Goal: Entertainment & Leisure: Browse casually

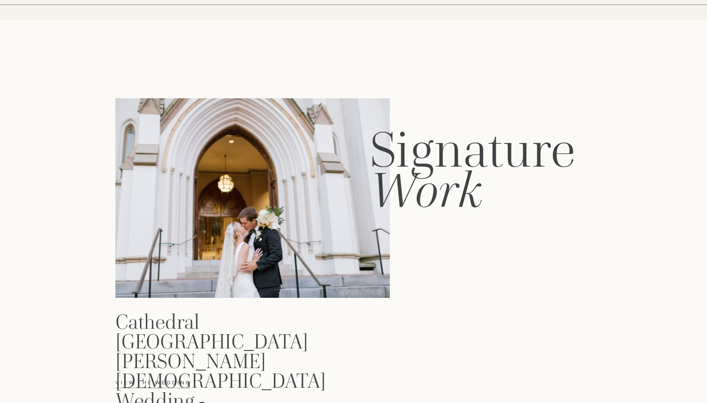
scroll to position [1130, 0]
drag, startPoint x: 478, startPoint y: 184, endPoint x: 375, endPoint y: 139, distance: 113.1
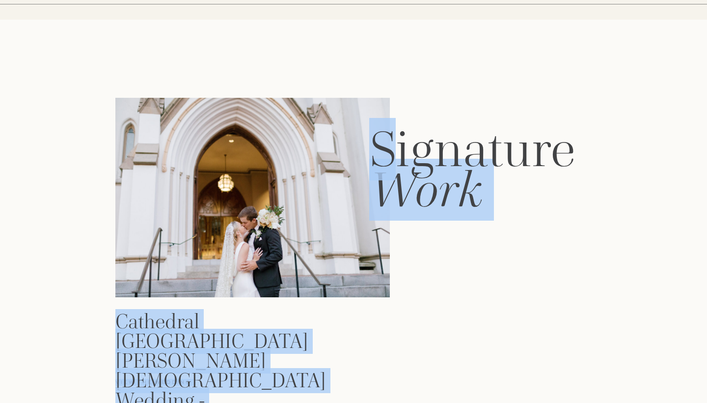
drag, startPoint x: 504, startPoint y: 191, endPoint x: 397, endPoint y: 160, distance: 110.9
click at [477, 191] on h2 "Work" at bounding box center [488, 178] width 238 height 26
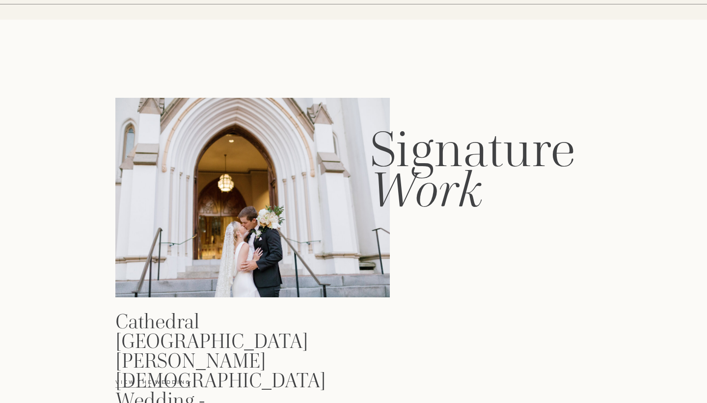
drag, startPoint x: 478, startPoint y: 197, endPoint x: 590, endPoint y: 162, distance: 117.2
click at [590, 165] on h2 "Work" at bounding box center [488, 178] width 238 height 26
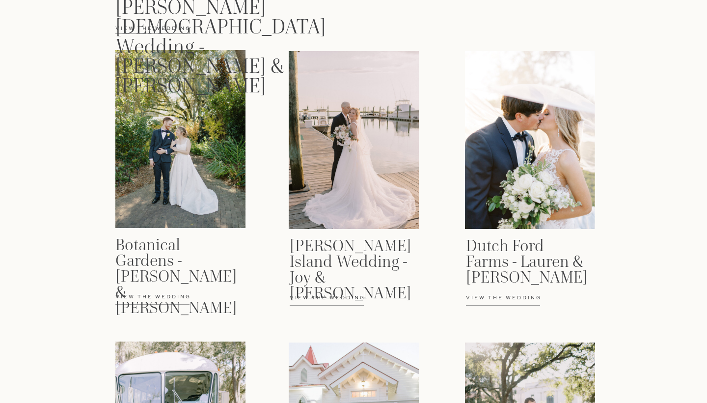
scroll to position [1574, 0]
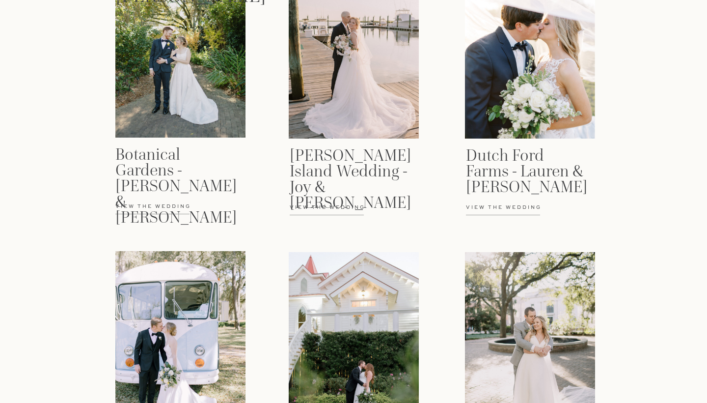
click at [227, 220] on div "The Experience Meet brittany home the menu Contact Portraits Blog Brittany McCo…" at bounding box center [353, 332] width 707 height 3812
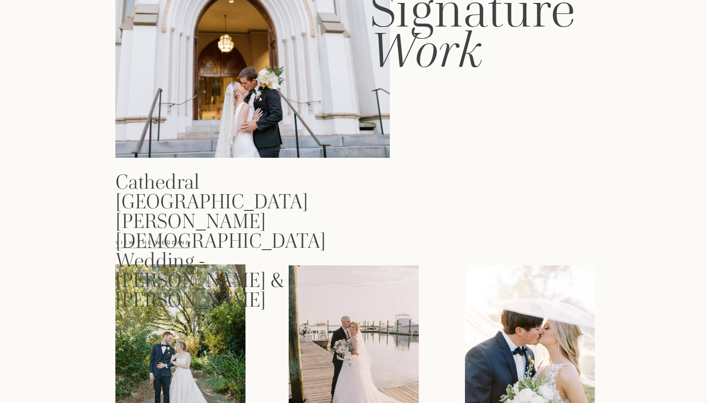
scroll to position [1273, 0]
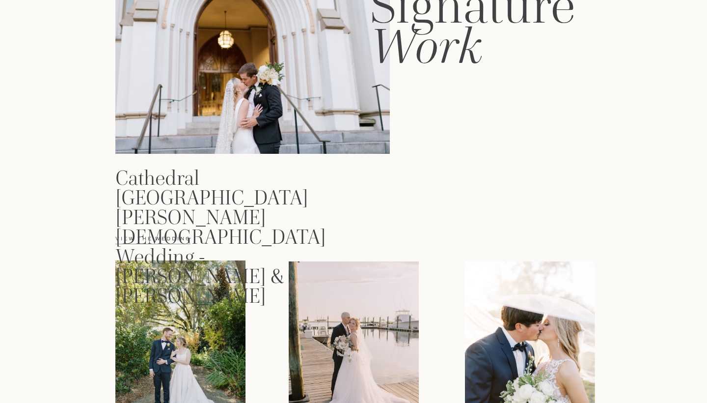
click at [156, 235] on p "View the wedding" at bounding box center [167, 244] width 104 height 18
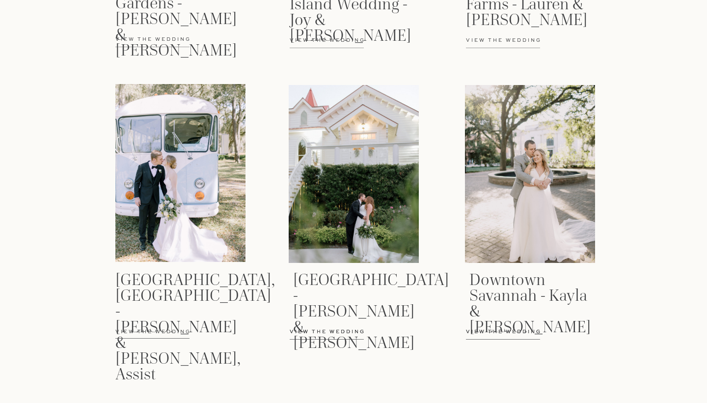
scroll to position [1735, 0]
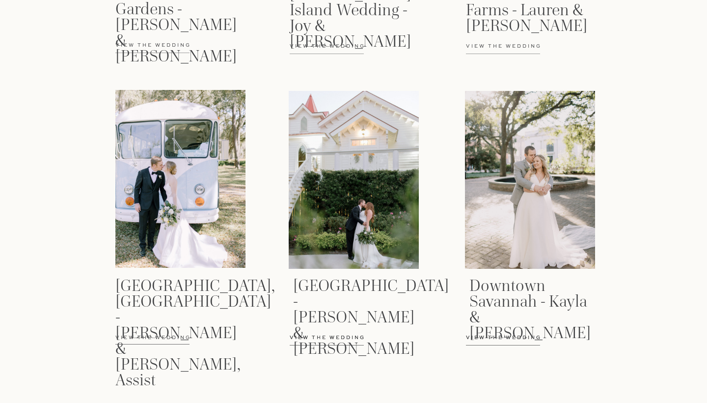
click at [502, 337] on p "View the wedding" at bounding box center [518, 343] width 104 height 18
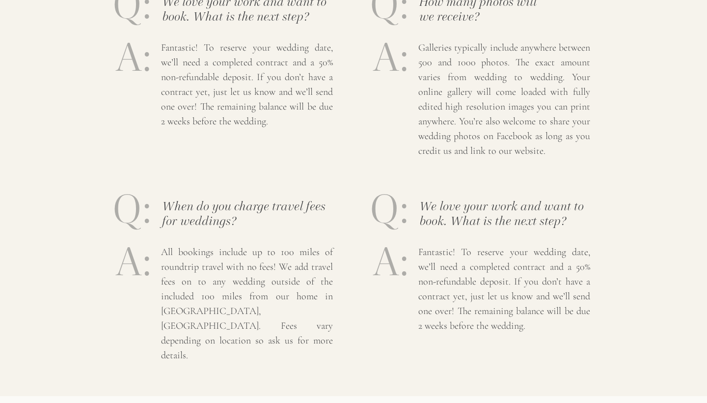
scroll to position [2885, 0]
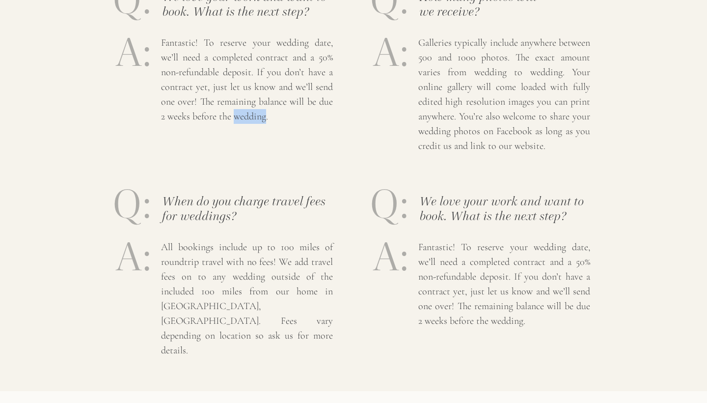
drag, startPoint x: 264, startPoint y: 115, endPoint x: 234, endPoint y: 116, distance: 30.5
click at [234, 101] on p "Fantastic! To reserve your wedding date, we’ll need a completed contract and a …" at bounding box center [247, 67] width 172 height 65
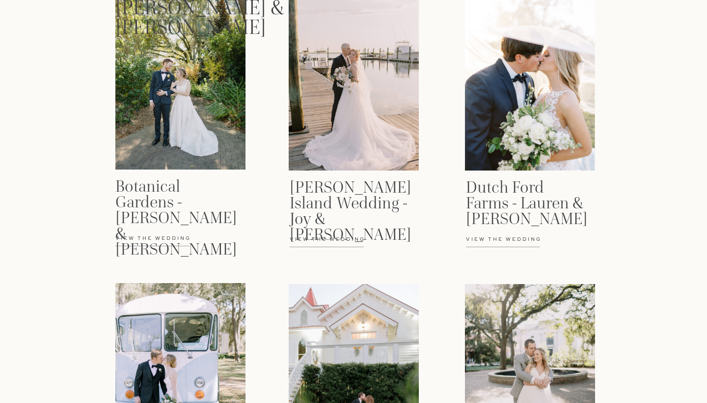
scroll to position [1529, 0]
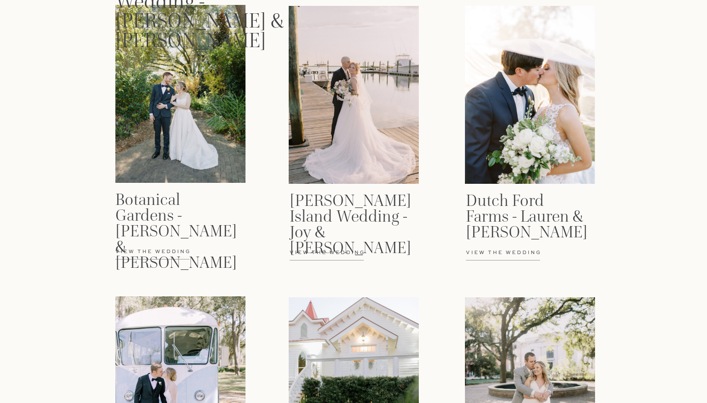
click at [474, 243] on div "The Experience Meet brittany home the menu Contact Portraits Blog Brittany McCo…" at bounding box center [353, 377] width 707 height 3812
click at [484, 255] on p "View the wedding" at bounding box center [518, 258] width 104 height 18
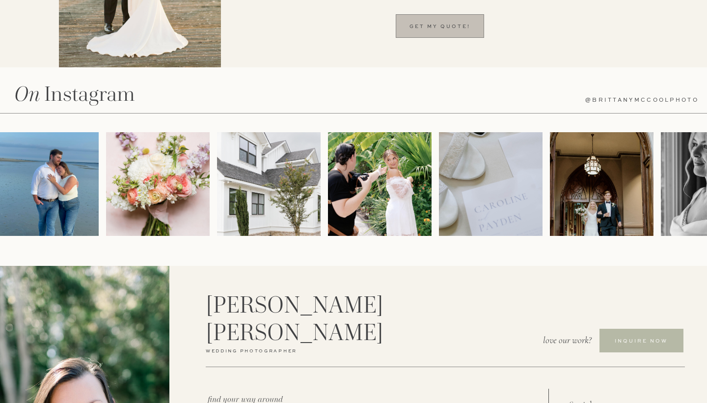
scroll to position [1559, 0]
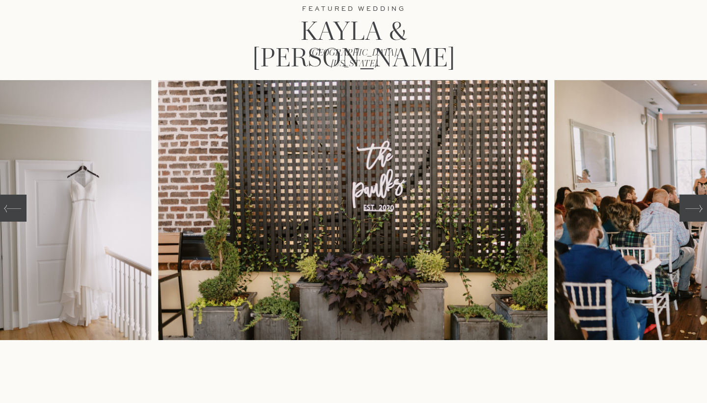
scroll to position [151, 0]
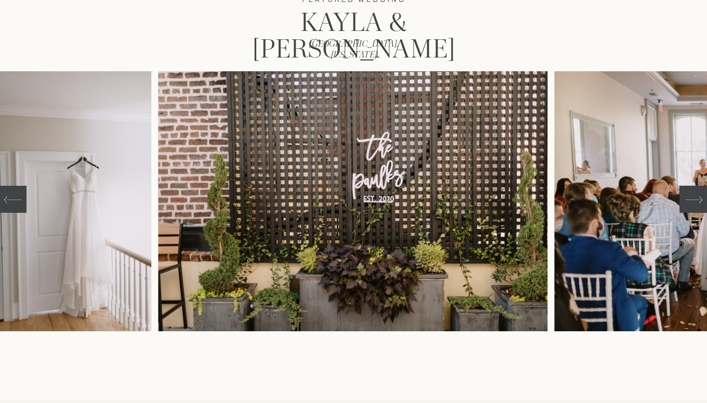
click at [693, 200] on icon at bounding box center [694, 199] width 17 height 17
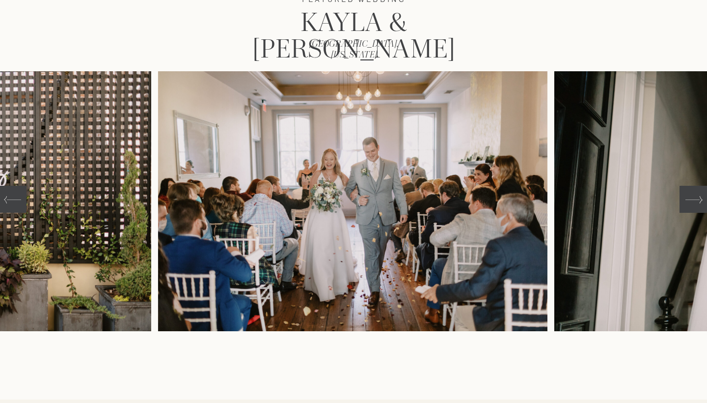
click at [693, 200] on icon at bounding box center [694, 199] width 17 height 17
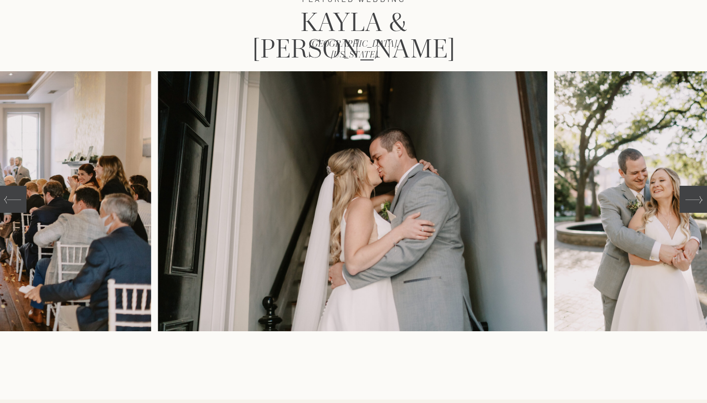
click at [693, 200] on icon at bounding box center [694, 199] width 17 height 17
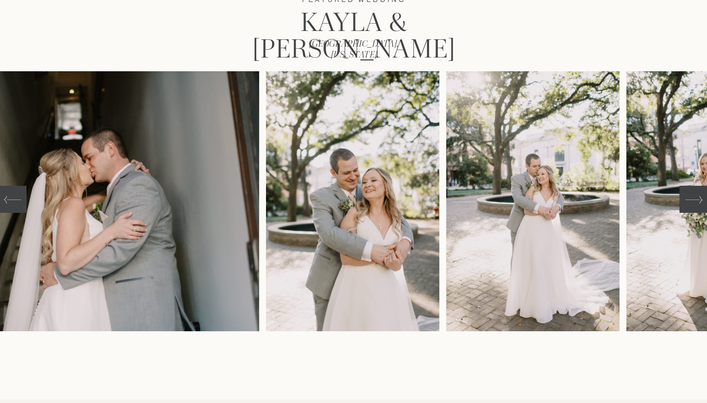
click at [693, 200] on icon at bounding box center [694, 199] width 17 height 17
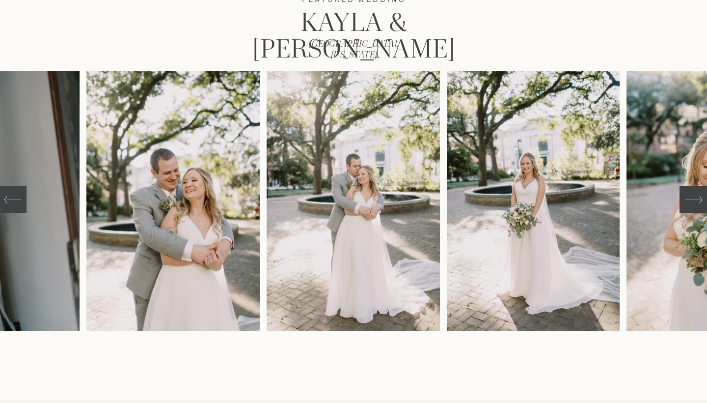
click at [693, 200] on icon at bounding box center [694, 199] width 17 height 17
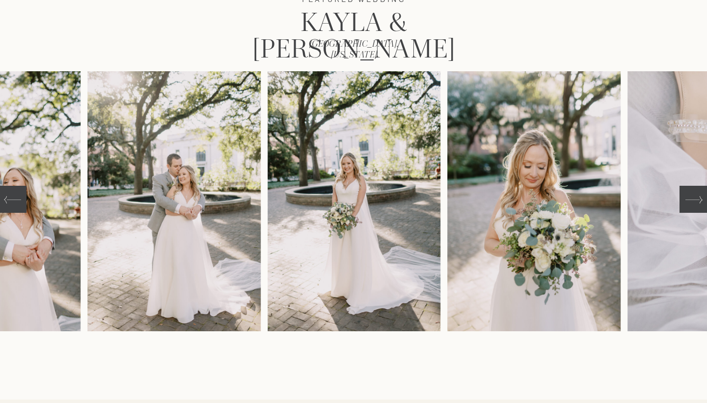
click at [693, 200] on icon at bounding box center [694, 199] width 17 height 17
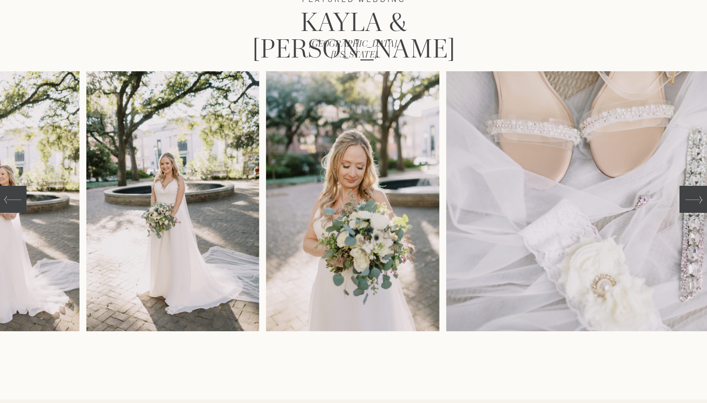
click at [694, 204] on icon at bounding box center [694, 199] width 17 height 17
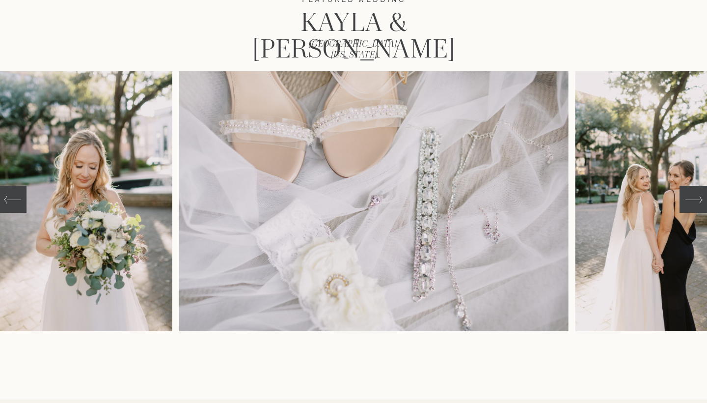
click at [694, 204] on icon at bounding box center [694, 199] width 17 height 17
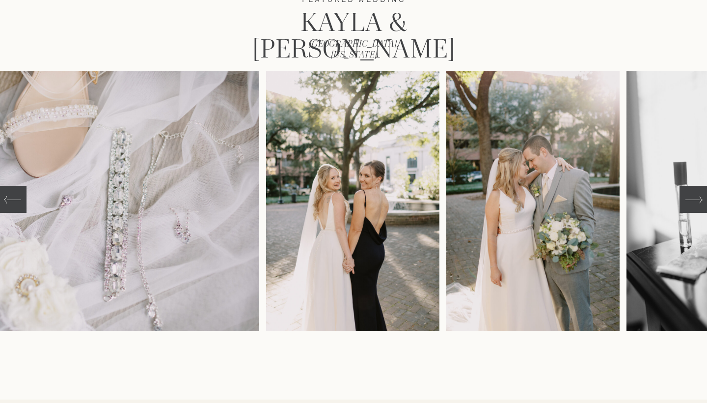
click at [694, 204] on icon at bounding box center [694, 199] width 17 height 17
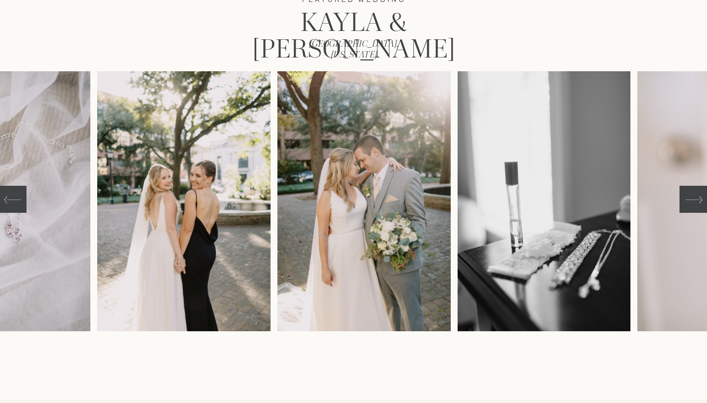
click at [694, 204] on icon at bounding box center [694, 199] width 17 height 17
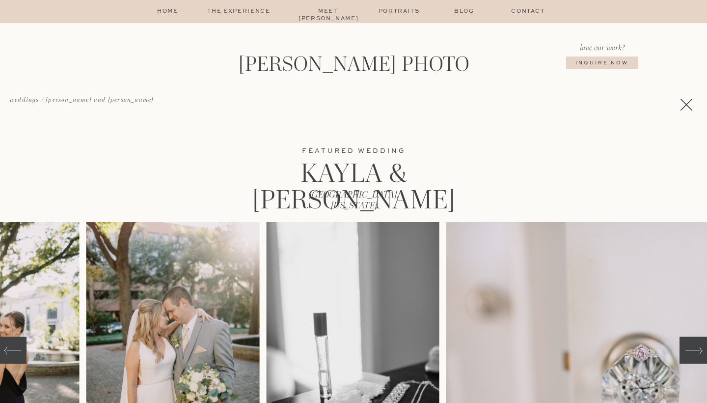
scroll to position [0, 0]
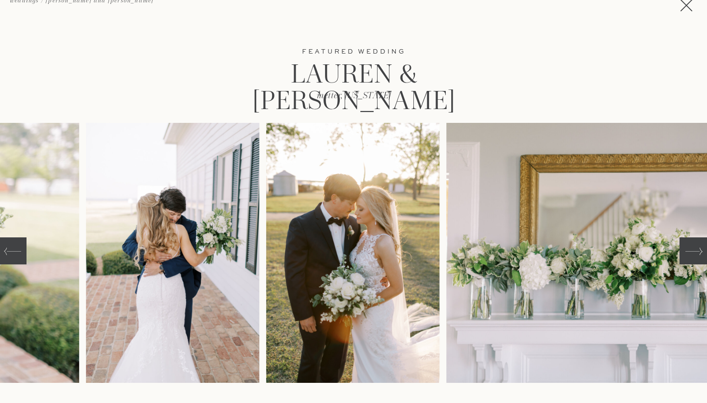
scroll to position [164, 0]
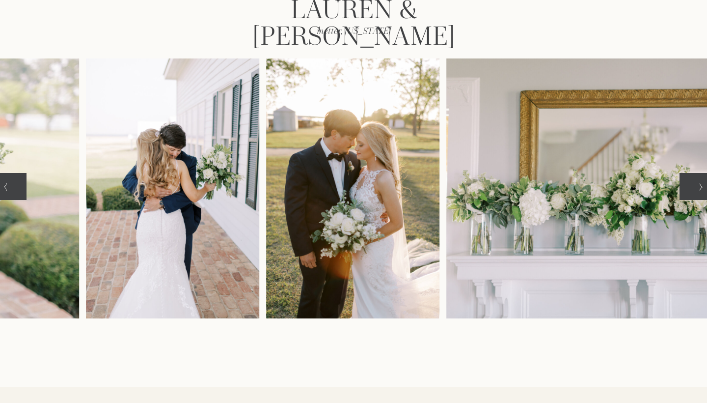
click at [691, 182] on icon at bounding box center [694, 186] width 17 height 17
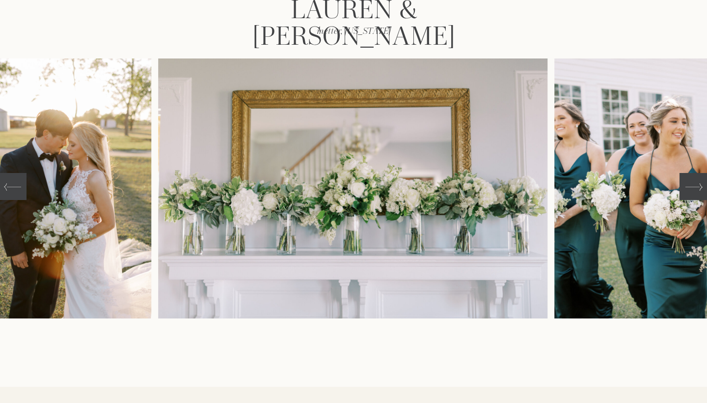
click at [690, 184] on icon at bounding box center [694, 186] width 17 height 17
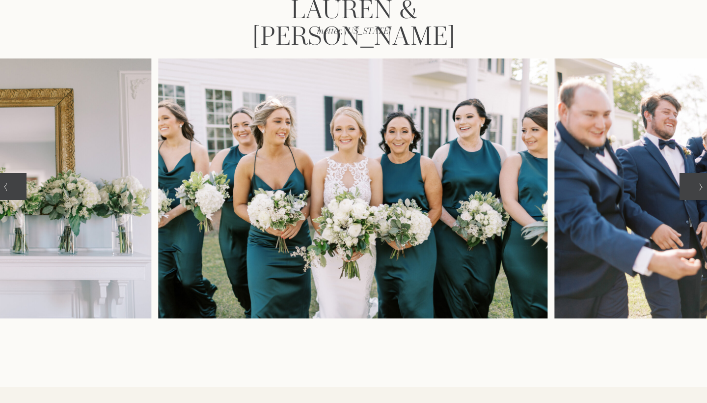
click at [690, 184] on icon at bounding box center [694, 186] width 17 height 17
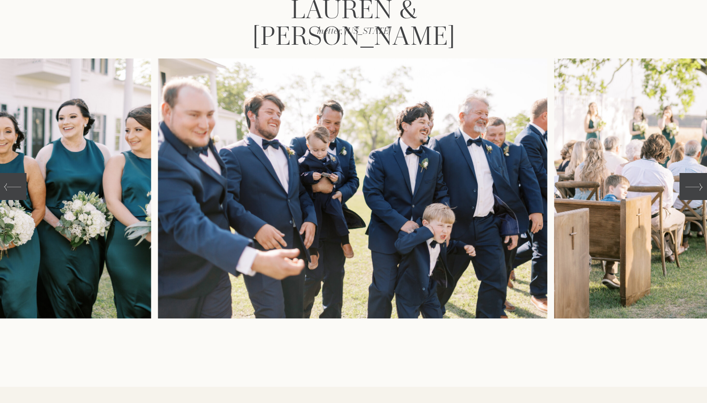
click at [690, 184] on icon at bounding box center [694, 186] width 17 height 17
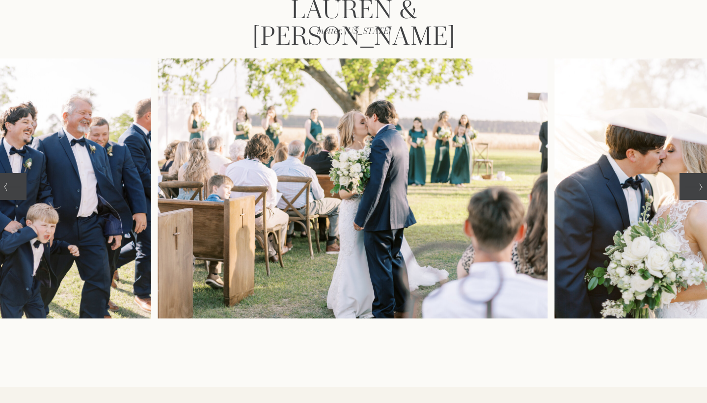
click at [690, 184] on icon at bounding box center [694, 186] width 17 height 17
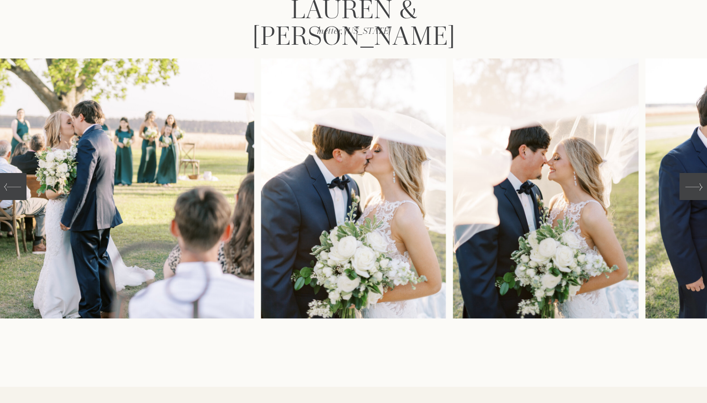
click at [690, 184] on icon at bounding box center [694, 186] width 17 height 17
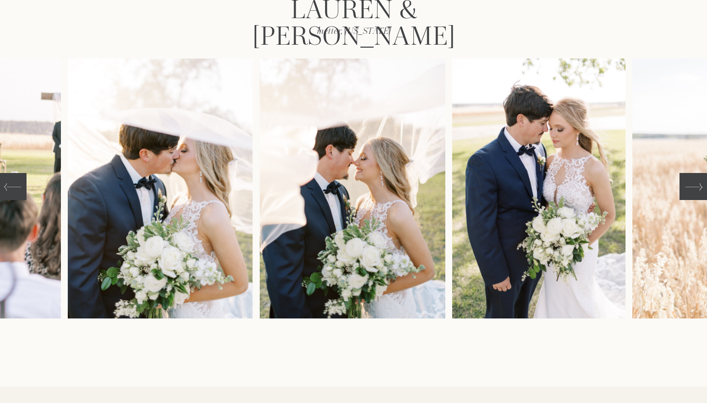
click at [690, 184] on icon at bounding box center [694, 186] width 17 height 17
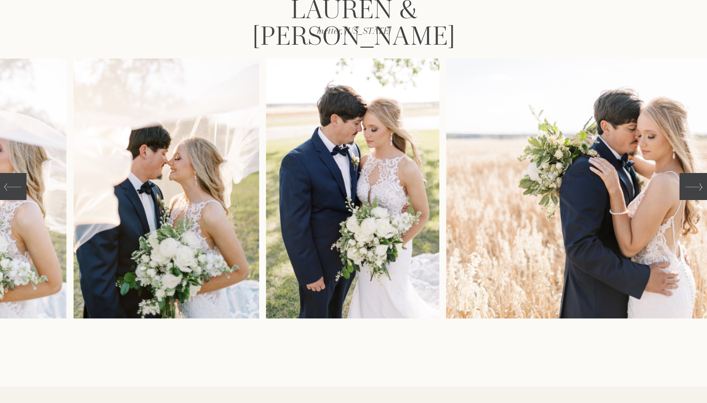
click at [690, 184] on icon at bounding box center [694, 186] width 17 height 17
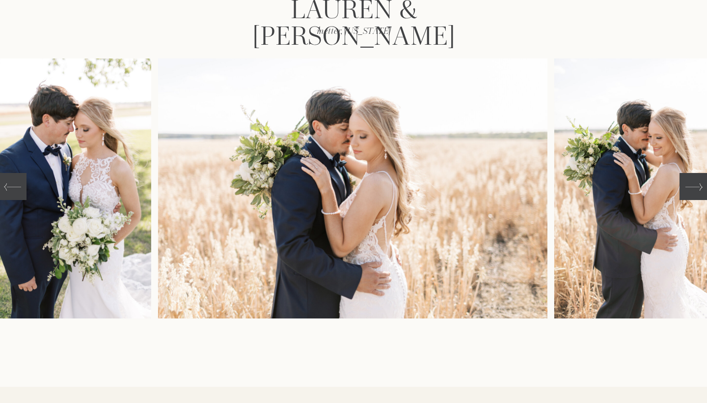
click at [690, 184] on icon at bounding box center [694, 186] width 17 height 17
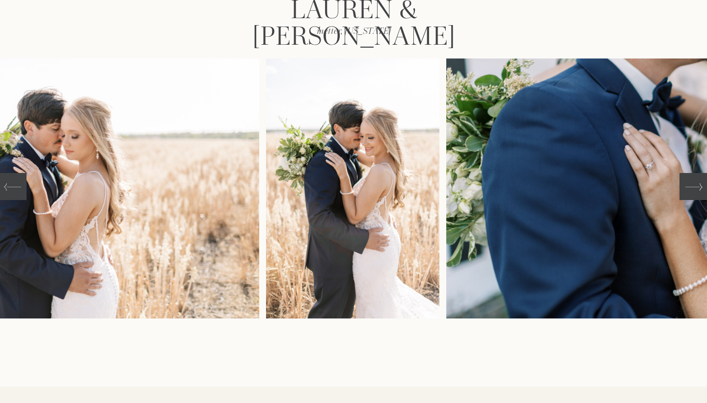
click at [690, 184] on icon at bounding box center [694, 186] width 17 height 17
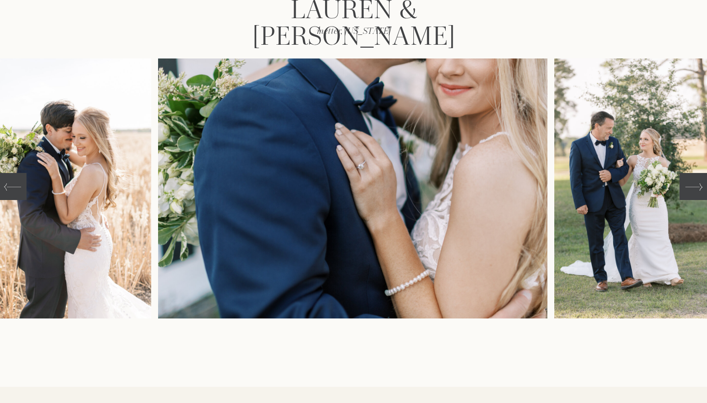
click at [690, 184] on icon at bounding box center [694, 186] width 17 height 17
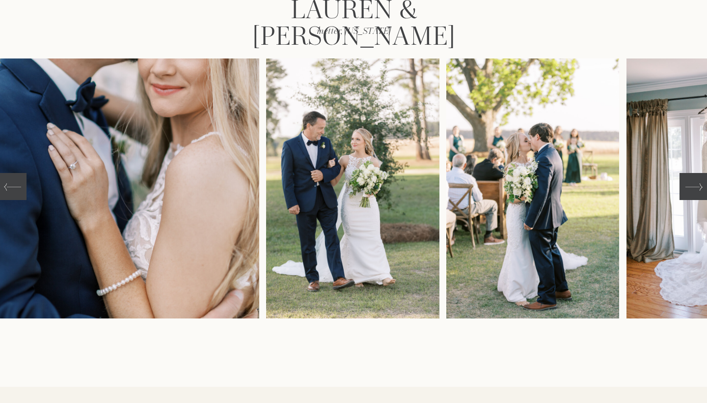
click at [690, 184] on icon at bounding box center [694, 186] width 17 height 17
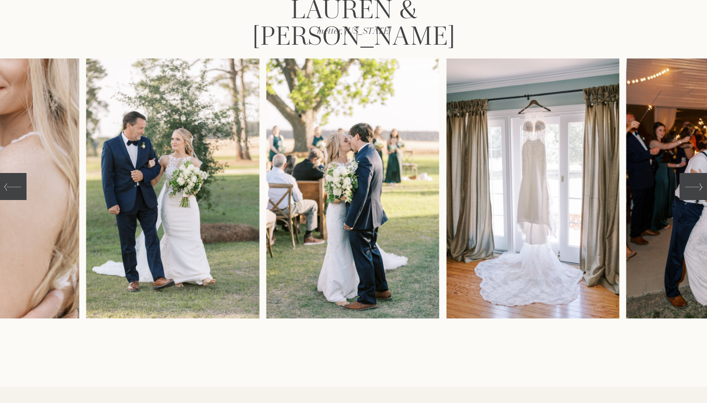
click at [688, 186] on icon at bounding box center [694, 186] width 17 height 17
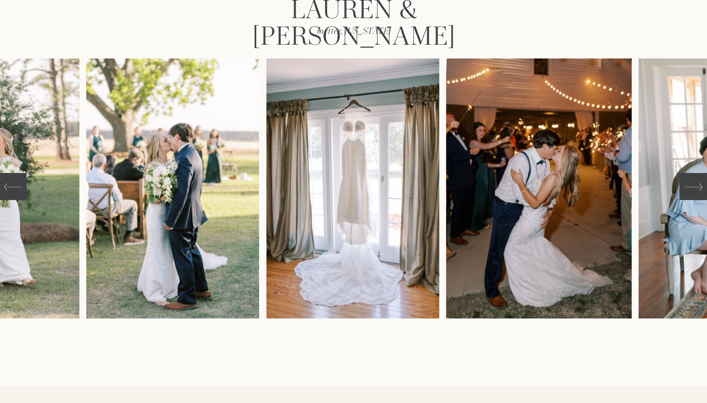
click at [688, 186] on icon at bounding box center [694, 186] width 17 height 17
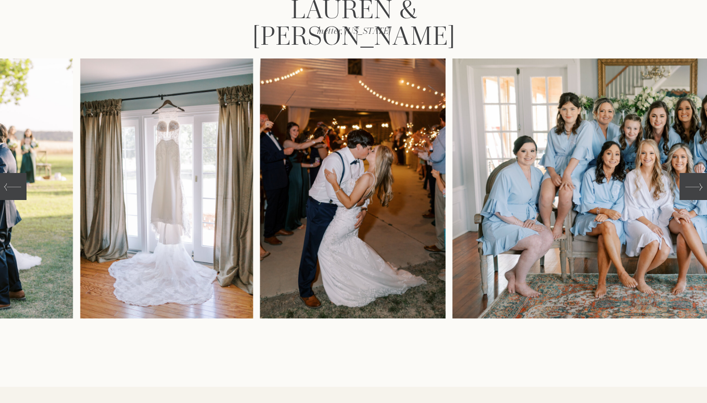
click at [688, 186] on icon at bounding box center [694, 186] width 17 height 17
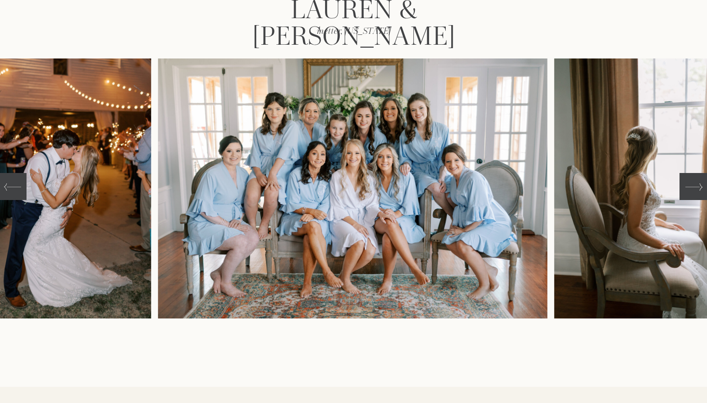
click at [688, 186] on icon at bounding box center [694, 186] width 17 height 17
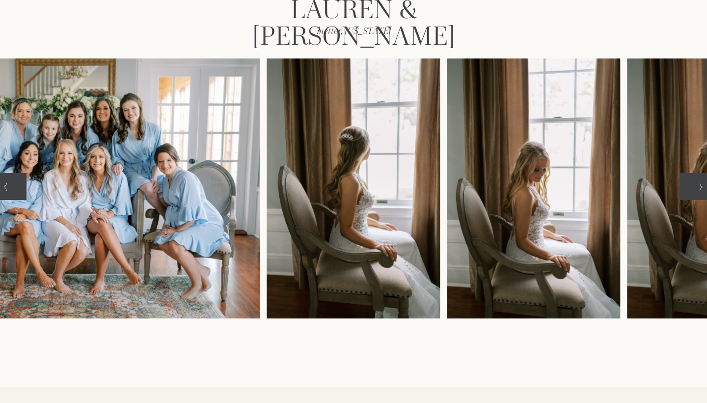
click at [688, 186] on icon at bounding box center [694, 186] width 17 height 17
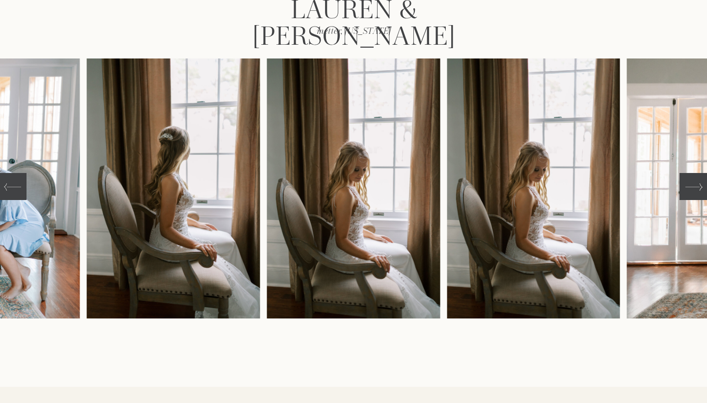
click at [688, 186] on icon at bounding box center [694, 186] width 17 height 17
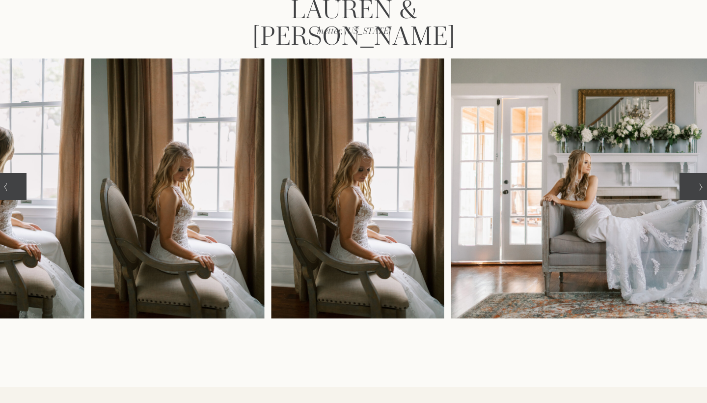
click at [688, 186] on icon at bounding box center [694, 186] width 17 height 17
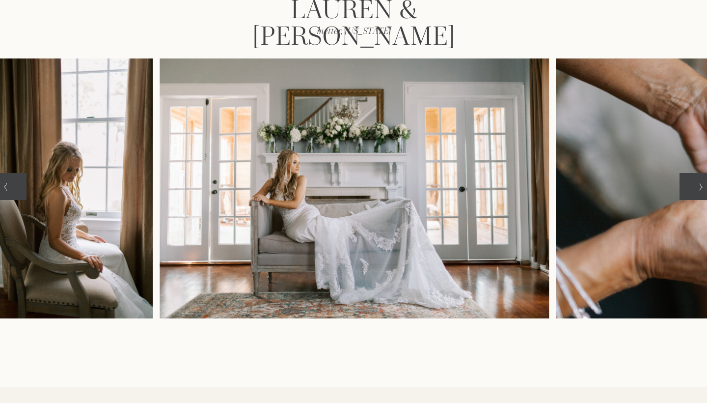
click at [688, 186] on icon at bounding box center [694, 186] width 17 height 17
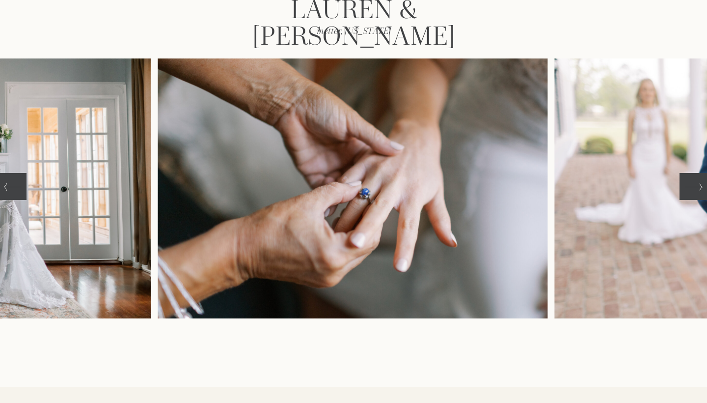
click at [688, 186] on icon at bounding box center [694, 186] width 17 height 17
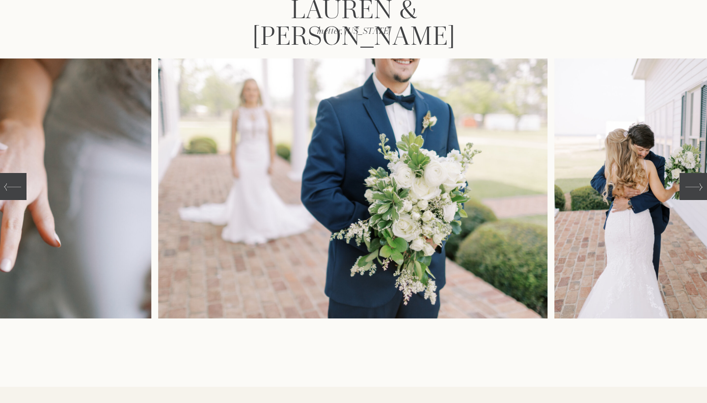
click at [688, 186] on icon at bounding box center [694, 186] width 17 height 17
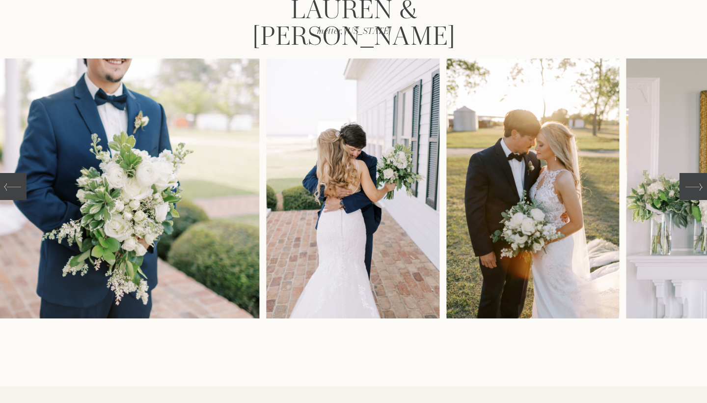
click at [688, 186] on icon at bounding box center [694, 186] width 17 height 17
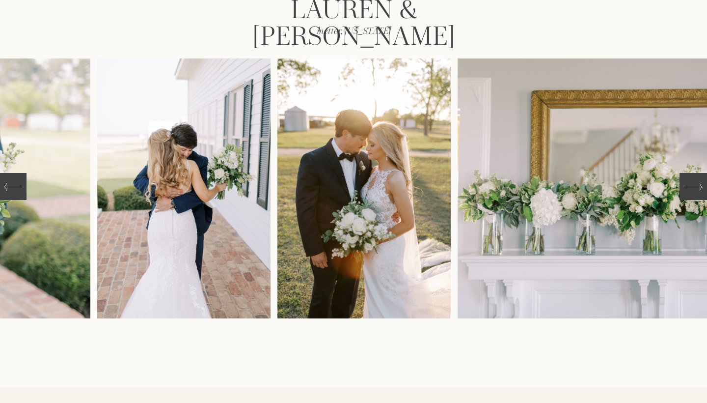
click at [688, 186] on icon at bounding box center [694, 186] width 17 height 17
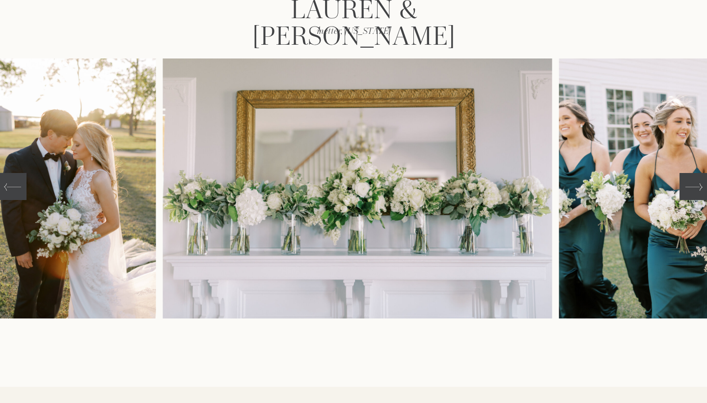
click at [688, 186] on icon at bounding box center [694, 186] width 17 height 17
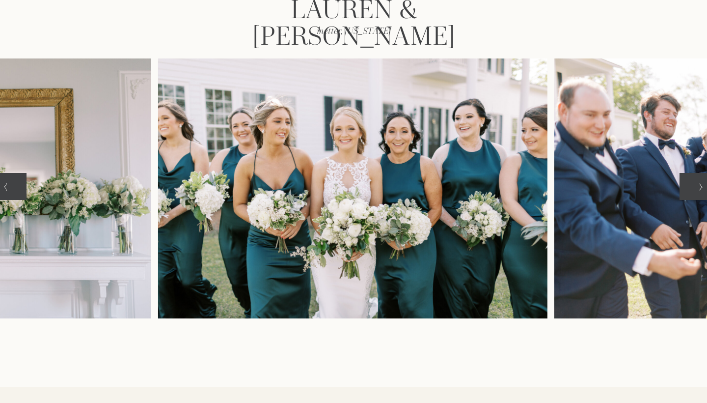
click at [688, 186] on icon at bounding box center [694, 186] width 17 height 17
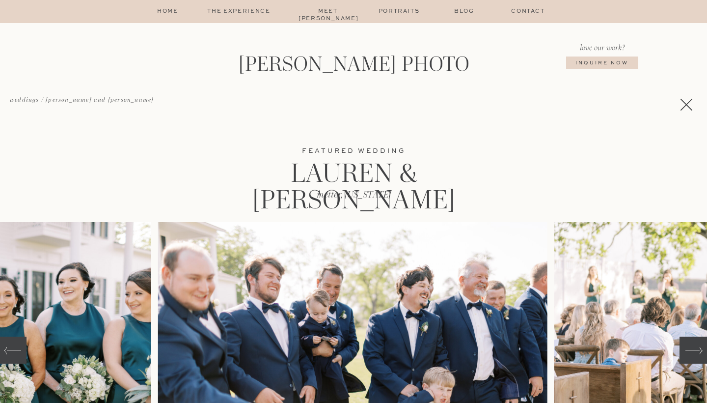
scroll to position [0, 0]
click at [683, 104] on icon at bounding box center [686, 104] width 21 height 21
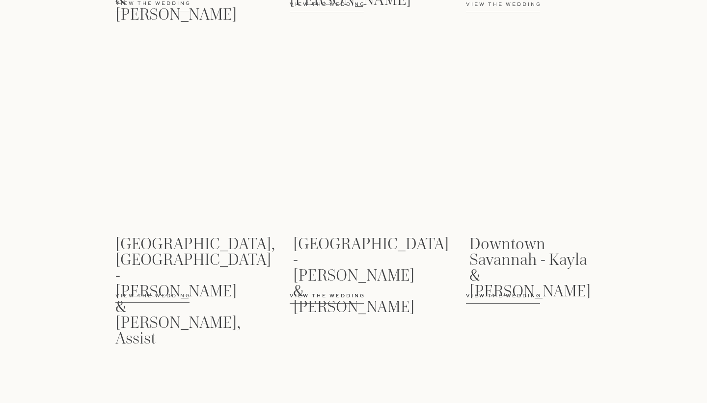
scroll to position [1805, 0]
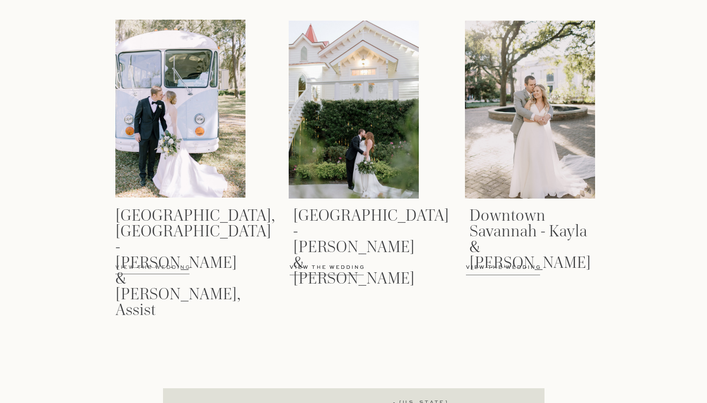
click at [151, 266] on p "View the wedding" at bounding box center [167, 273] width 104 height 18
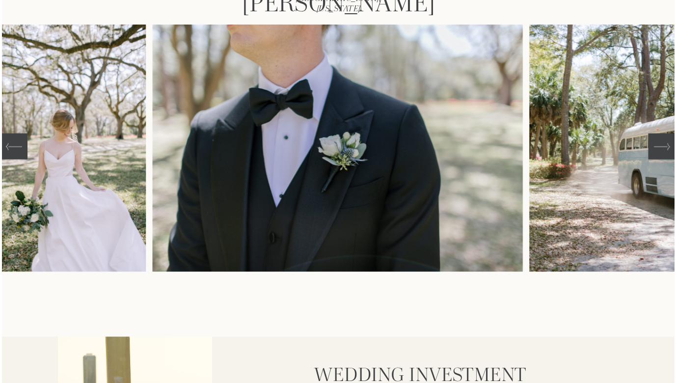
scroll to position [196, 0]
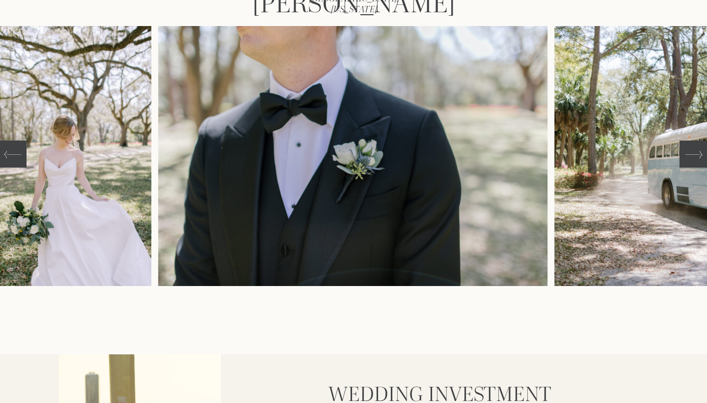
click at [685, 159] on div at bounding box center [694, 154] width 28 height 27
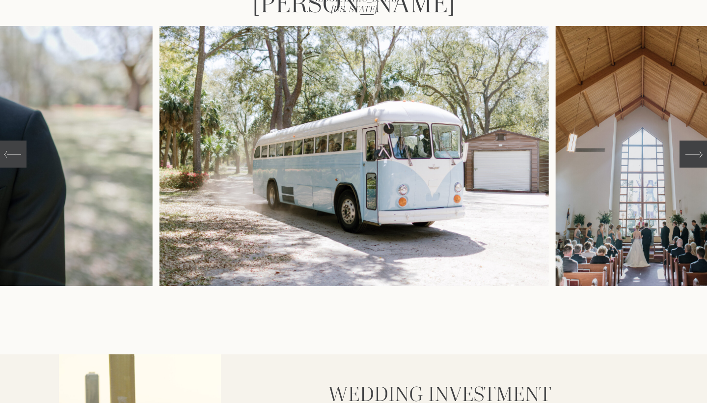
click at [685, 159] on div at bounding box center [694, 154] width 28 height 27
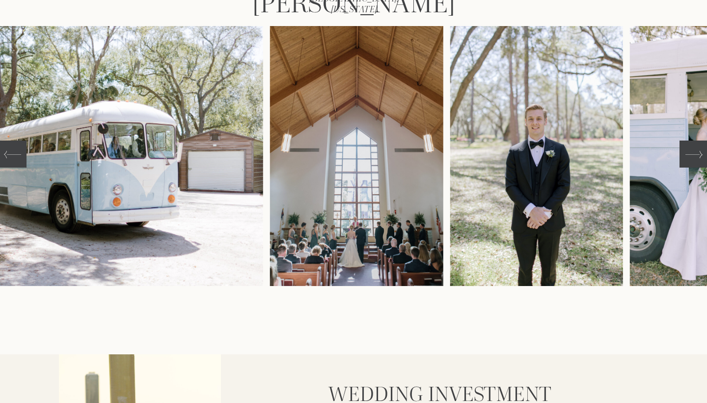
click at [685, 159] on div at bounding box center [694, 154] width 28 height 27
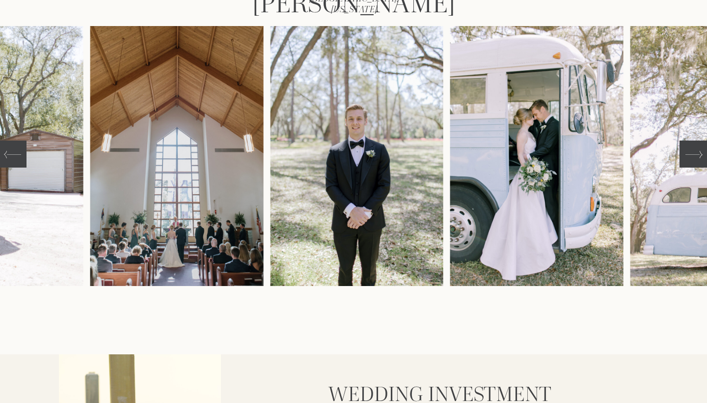
click at [685, 159] on div at bounding box center [694, 154] width 28 height 27
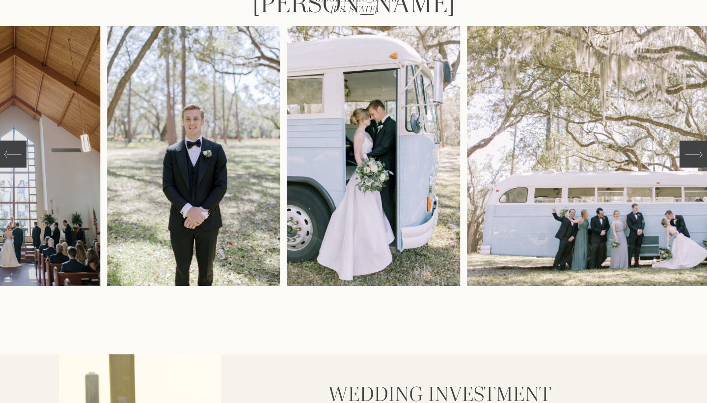
click at [685, 159] on div at bounding box center [694, 154] width 28 height 27
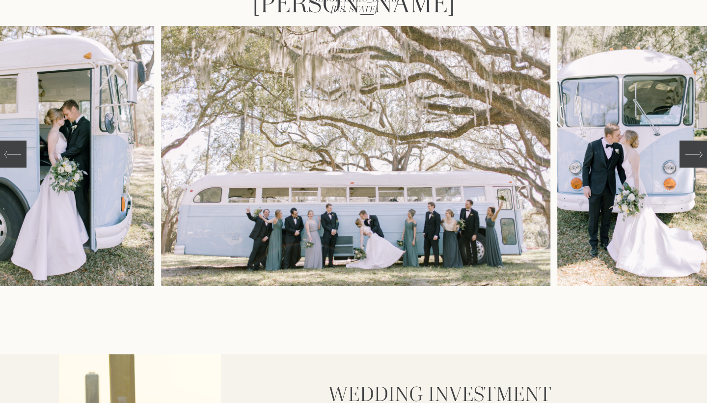
click at [685, 159] on div at bounding box center [694, 154] width 28 height 27
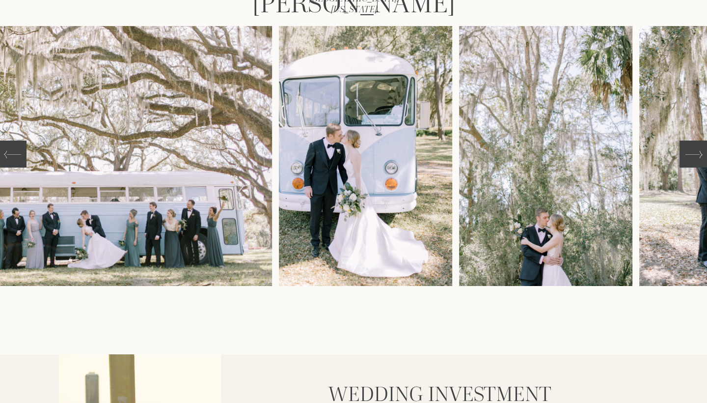
click at [685, 159] on div at bounding box center [694, 154] width 28 height 27
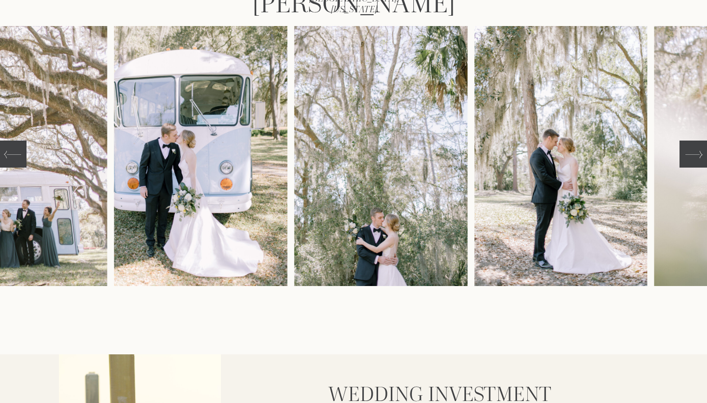
click at [685, 159] on div at bounding box center [694, 154] width 28 height 27
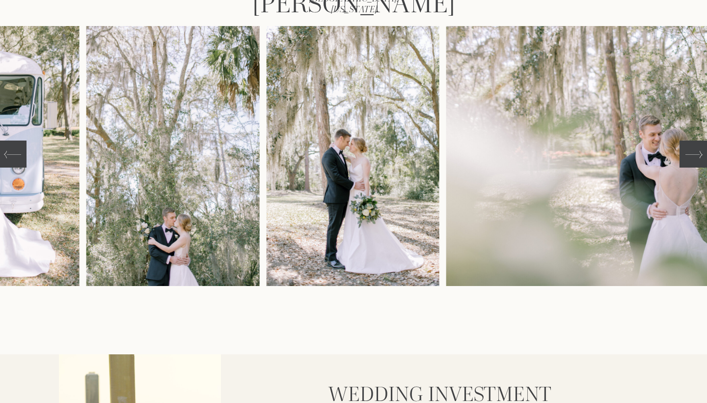
click at [685, 159] on div at bounding box center [694, 154] width 28 height 27
